Goal: Navigation & Orientation: Find specific page/section

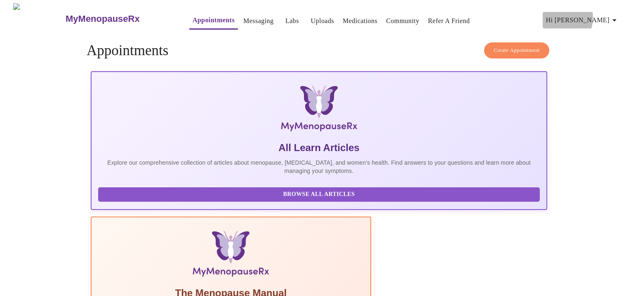
drag, startPoint x: 595, startPoint y: 14, endPoint x: 599, endPoint y: 17, distance: 4.7
click at [595, 15] on span "Hi [PERSON_NAME]" at bounding box center [582, 20] width 73 height 12
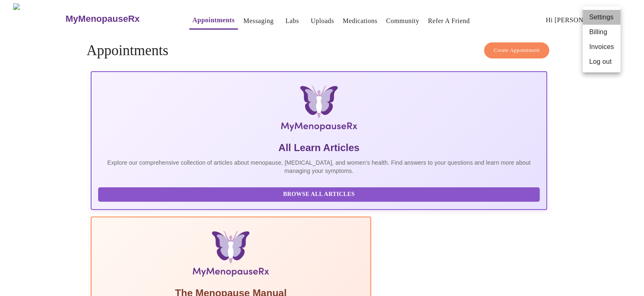
click at [604, 14] on li "Settings" at bounding box center [601, 17] width 38 height 15
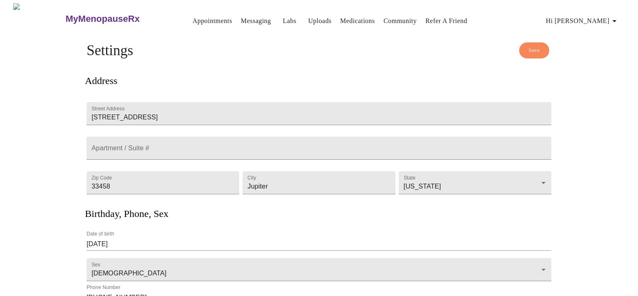
click at [247, 19] on link "Messaging" at bounding box center [256, 21] width 30 height 12
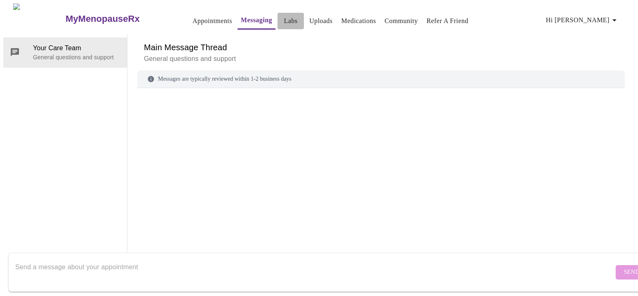
click at [284, 16] on link "Labs" at bounding box center [291, 21] width 14 height 12
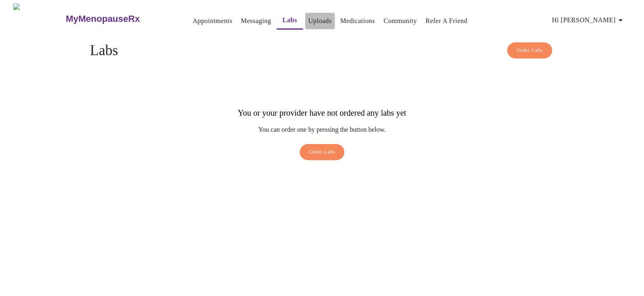
click at [311, 15] on link "Uploads" at bounding box center [319, 21] width 23 height 12
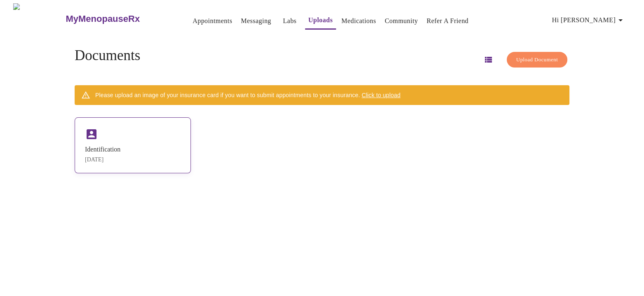
click at [141, 155] on div "Identification [DATE]" at bounding box center [133, 145] width 116 height 56
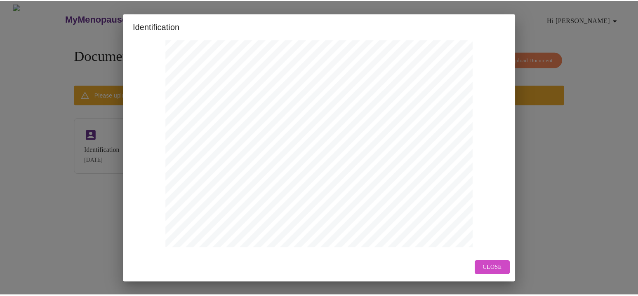
scroll to position [223, 0]
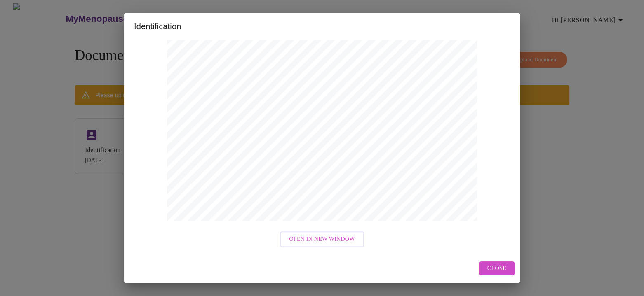
click at [582, 162] on div "Identification Open in New Window Close" at bounding box center [322, 148] width 644 height 296
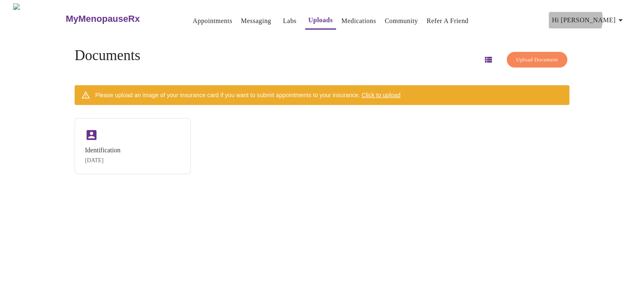
click at [610, 16] on span "Hi [PERSON_NAME]" at bounding box center [588, 20] width 73 height 12
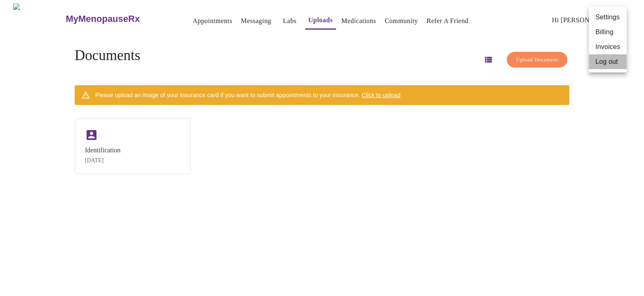
click at [617, 61] on li "Log out" at bounding box center [608, 61] width 38 height 15
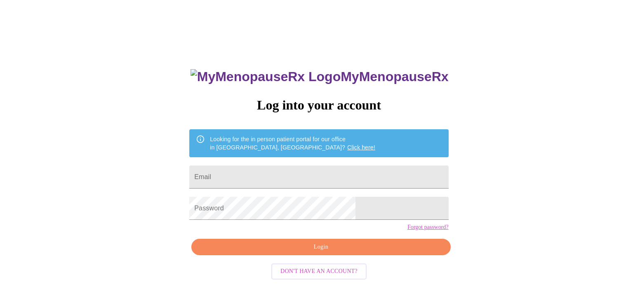
scroll to position [8, 0]
